Goal: Use online tool/utility: Utilize a website feature to perform a specific function

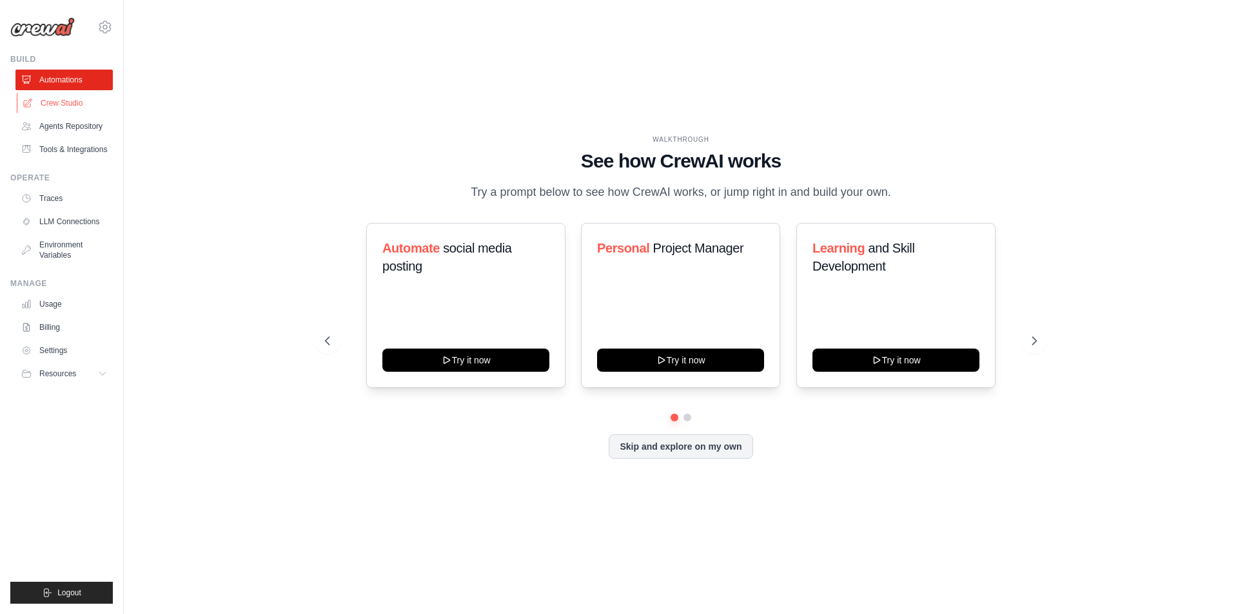
click at [70, 100] on link "Crew Studio" at bounding box center [65, 103] width 97 height 21
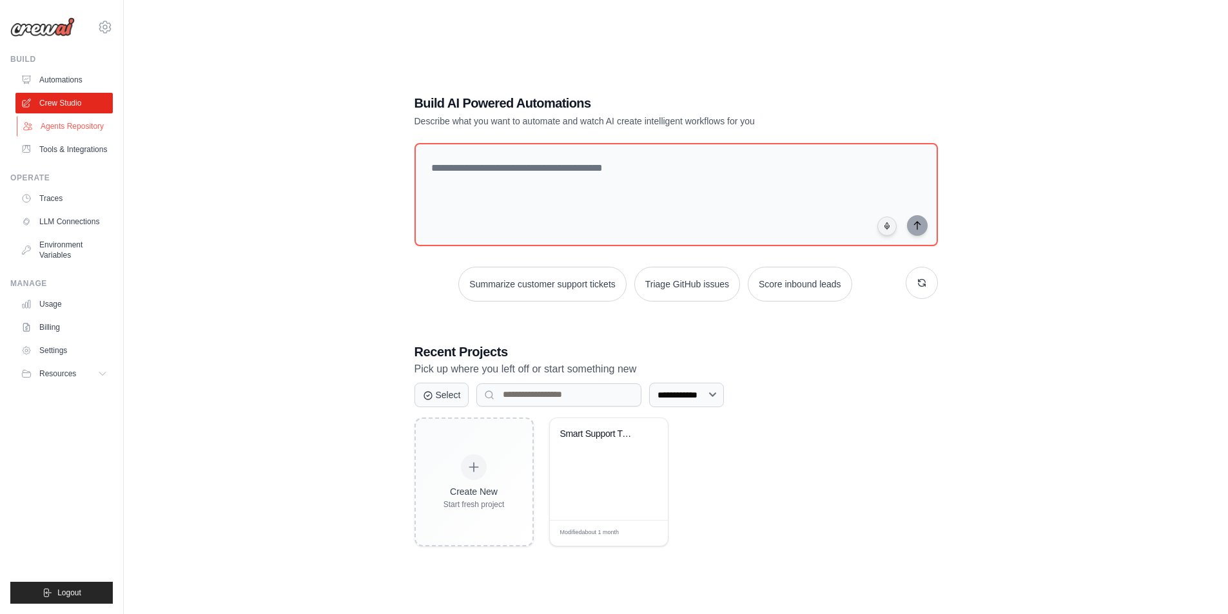
click at [81, 128] on link "Agents Repository" at bounding box center [65, 126] width 97 height 21
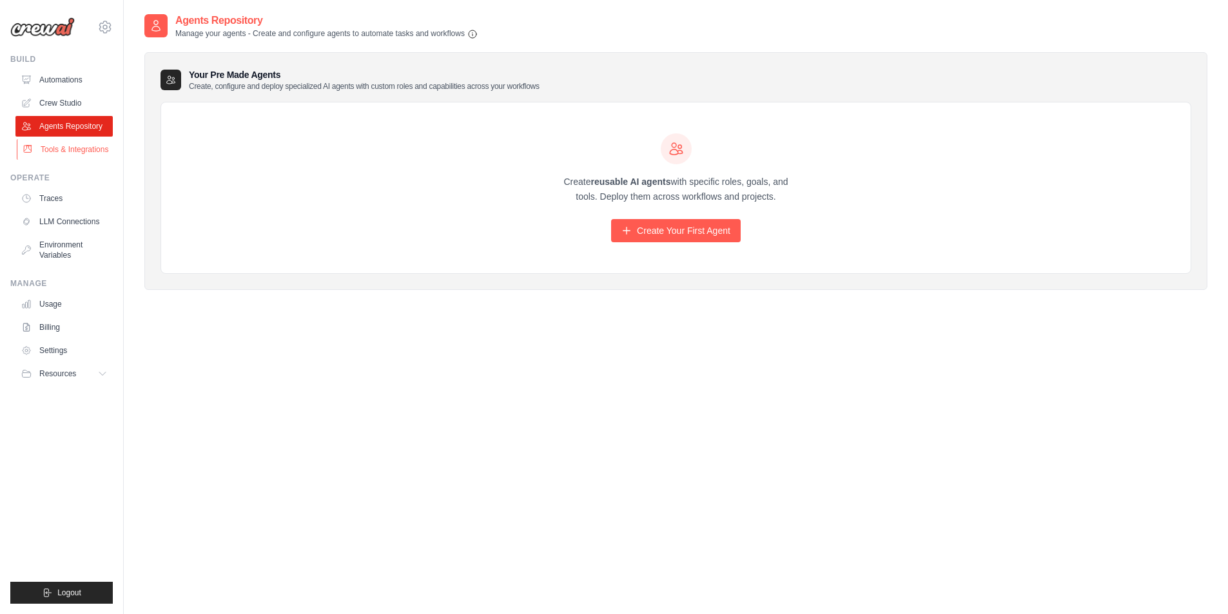
click at [81, 147] on link "Tools & Integrations" at bounding box center [65, 149] width 97 height 21
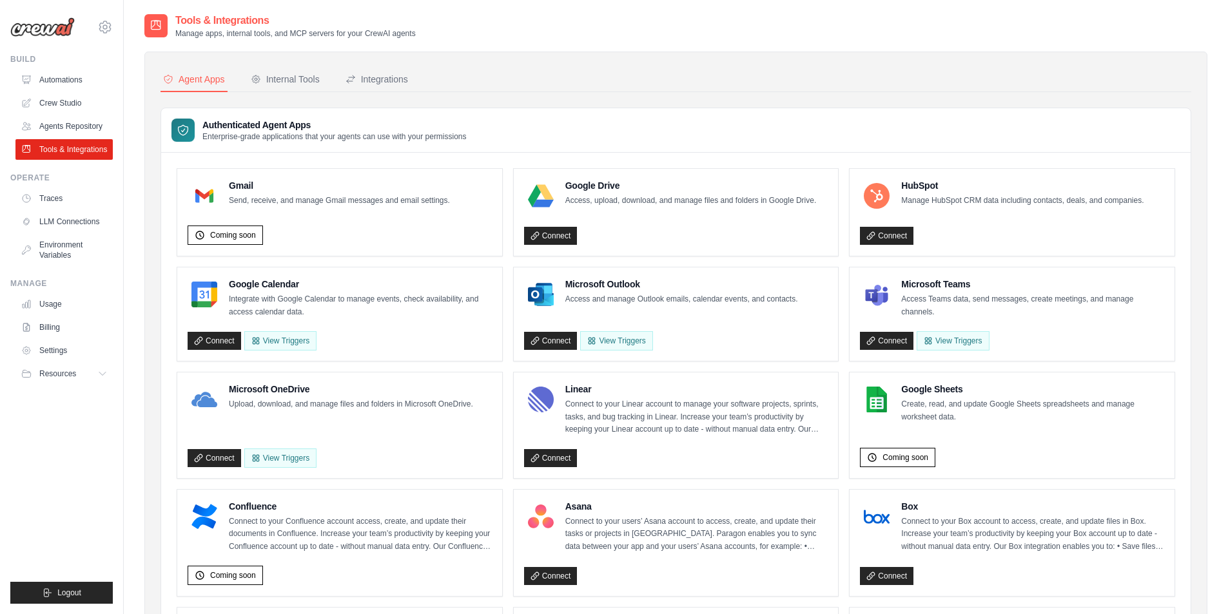
click at [77, 91] on ul "Automations Crew Studio Agents Repository Tools & Integrations" at bounding box center [63, 115] width 97 height 90
click at [72, 101] on link "Crew Studio" at bounding box center [65, 103] width 97 height 21
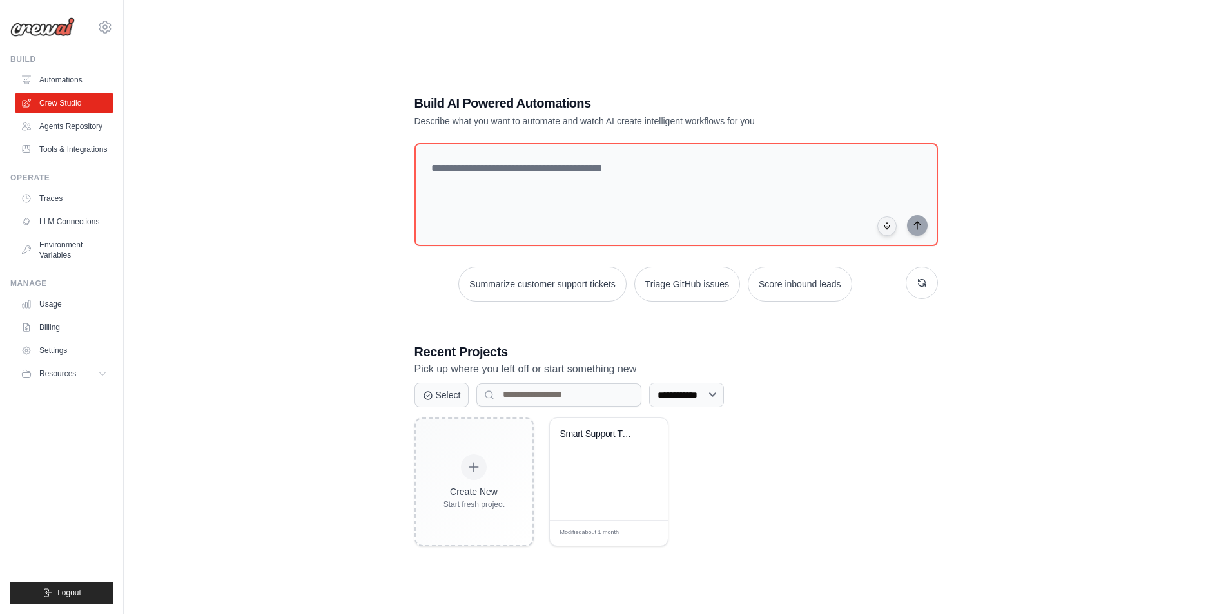
scroll to position [26, 0]
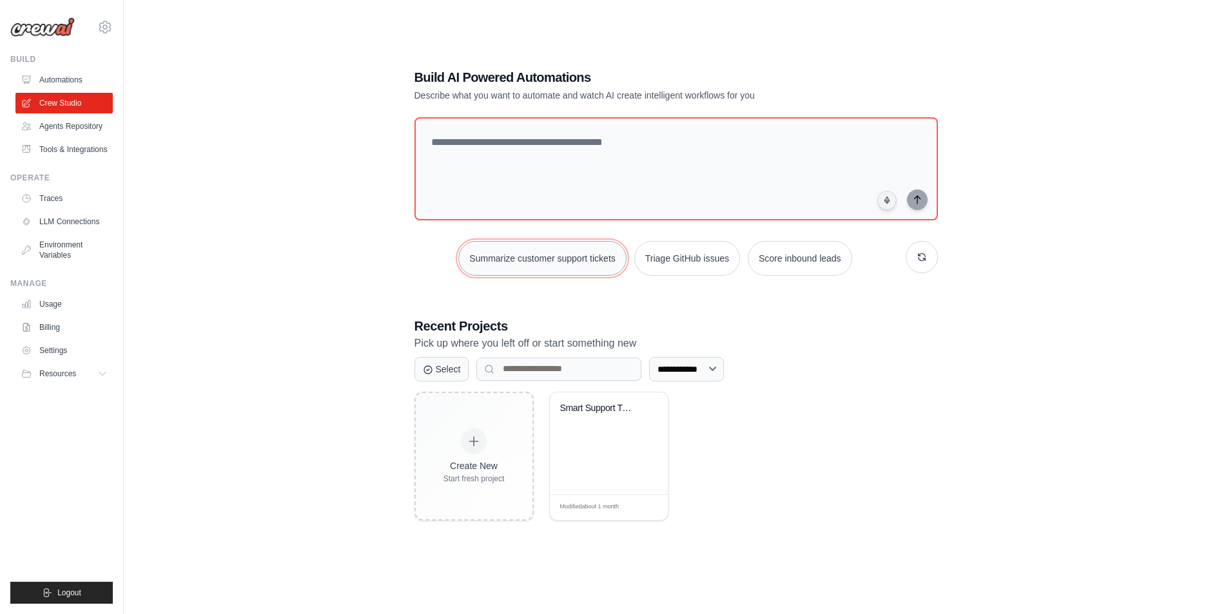
click at [558, 268] on button "Summarize customer support tickets" at bounding box center [542, 258] width 168 height 35
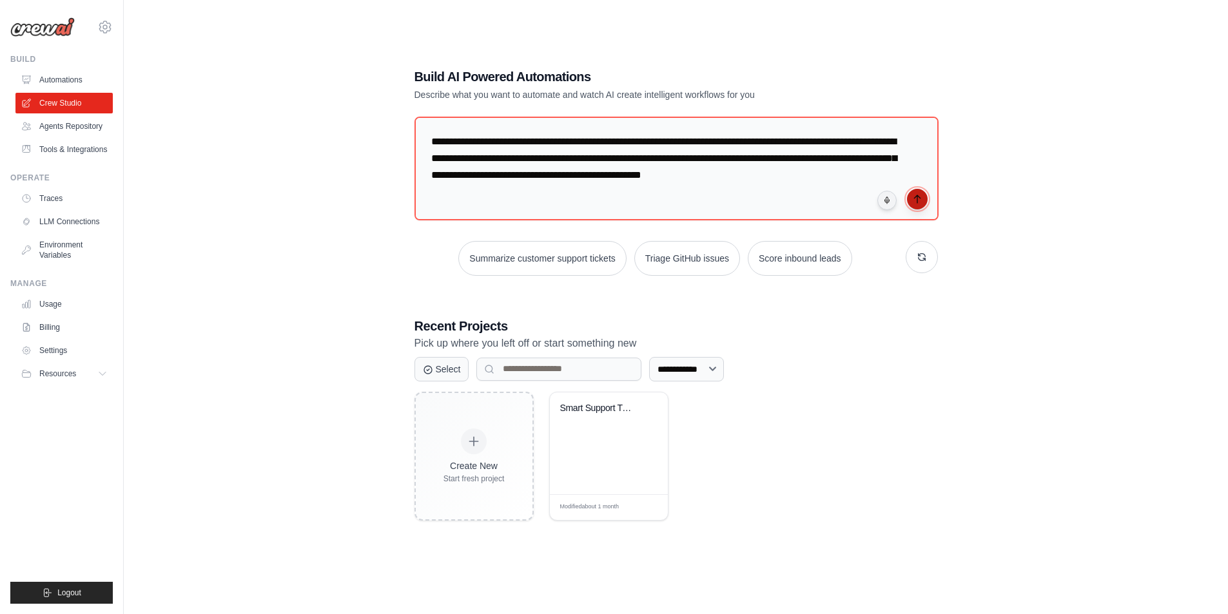
click at [919, 206] on button "submit" at bounding box center [917, 199] width 21 height 21
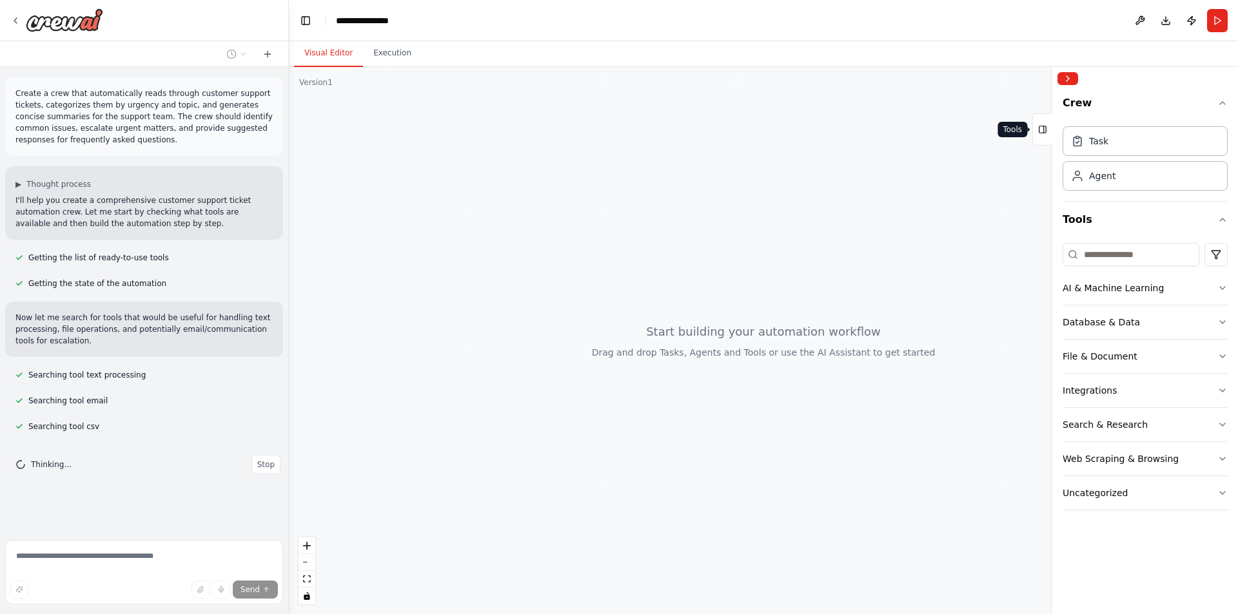
click at [1044, 134] on icon at bounding box center [1042, 129] width 9 height 21
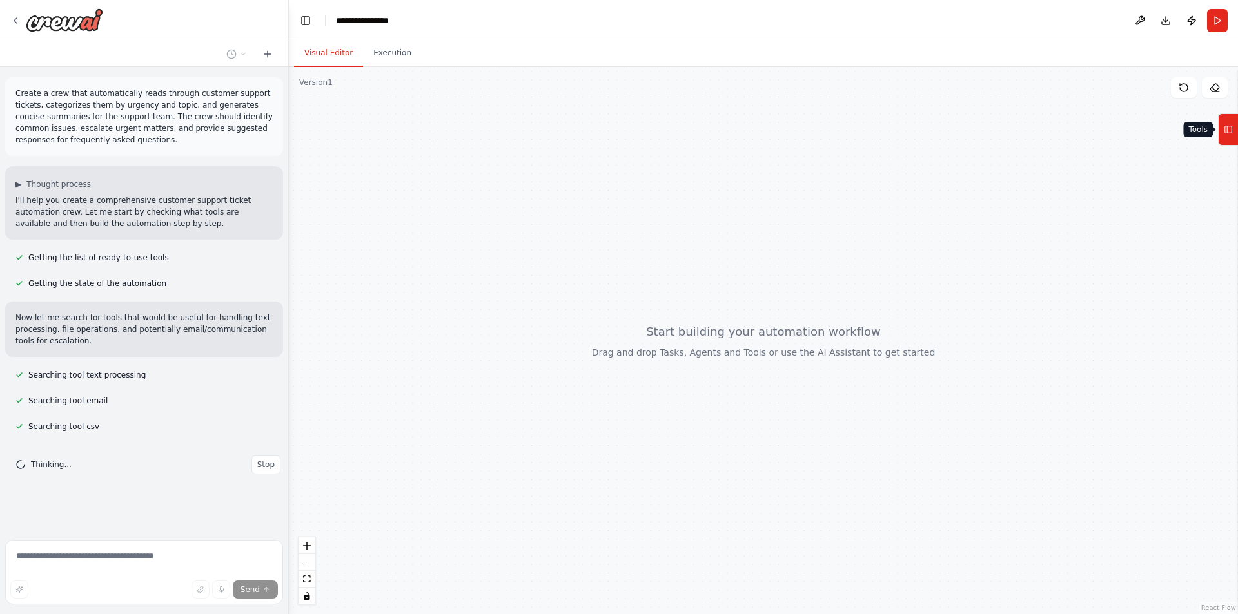
click at [1231, 126] on icon at bounding box center [1228, 129] width 9 height 21
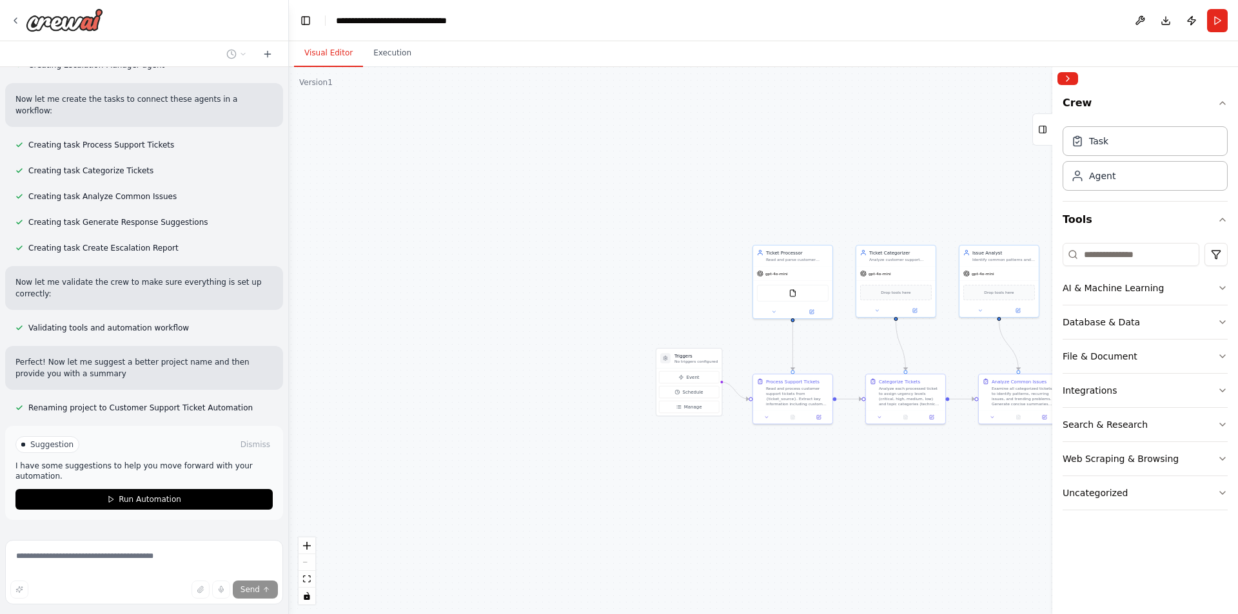
scroll to position [632, 0]
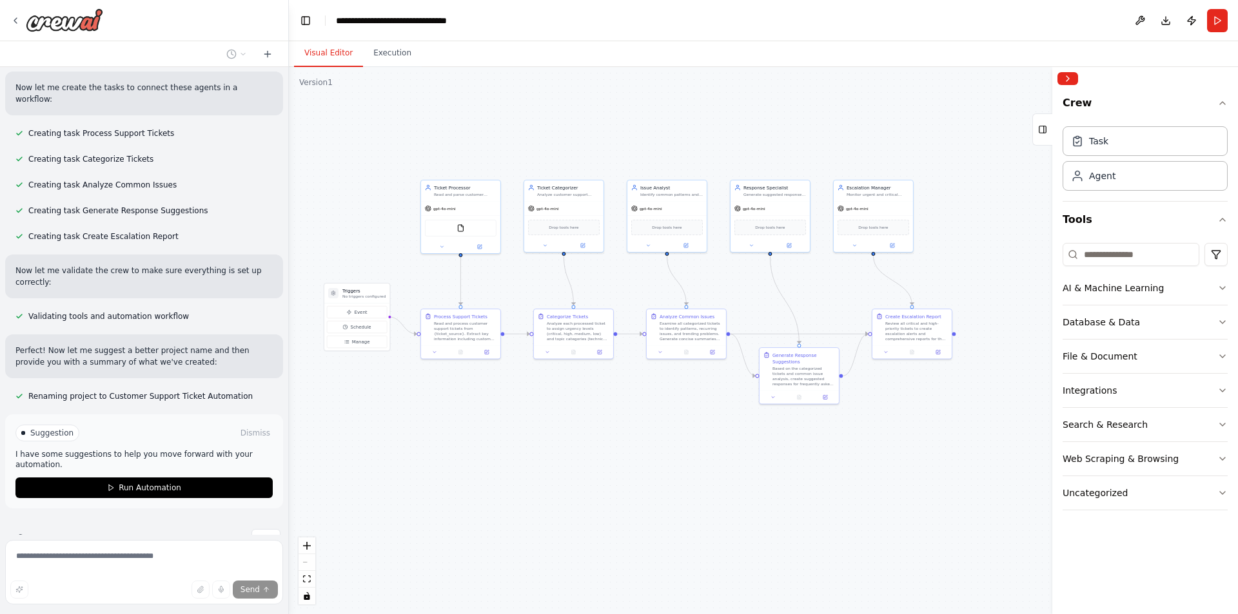
drag, startPoint x: 876, startPoint y: 503, endPoint x: 544, endPoint y: 438, distance: 338.4
click at [544, 438] on div ".deletable-edge-delete-btn { width: 20px; height: 20px; border: 0px solid #ffff…" at bounding box center [763, 340] width 949 height 547
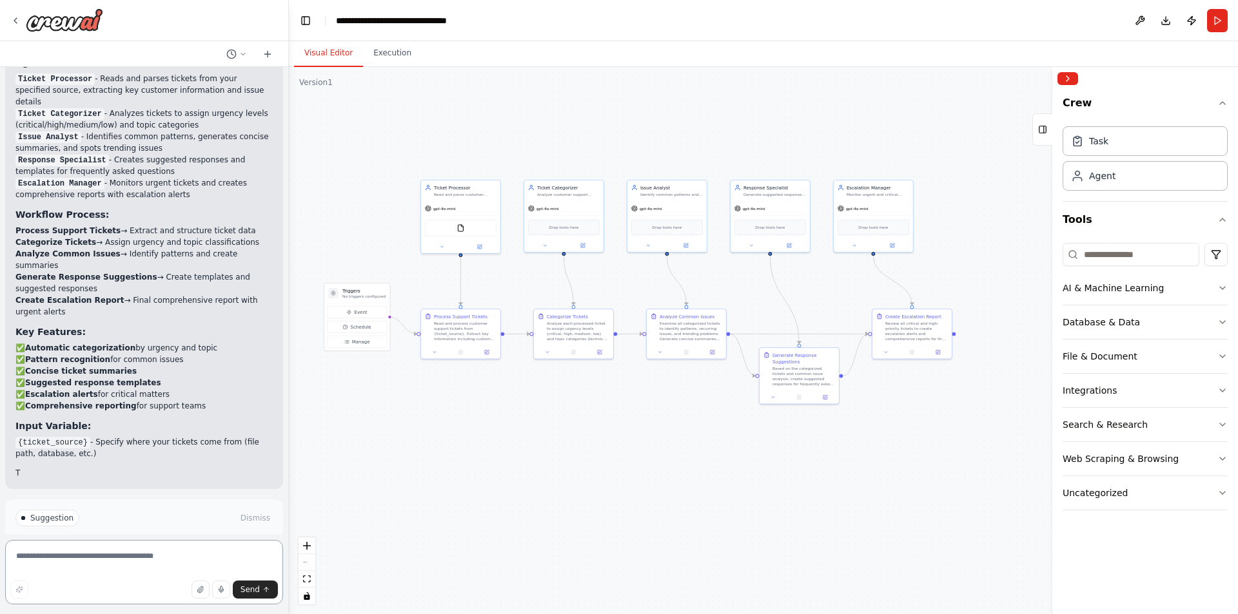
scroll to position [1055, 0]
